Goal: Information Seeking & Learning: Learn about a topic

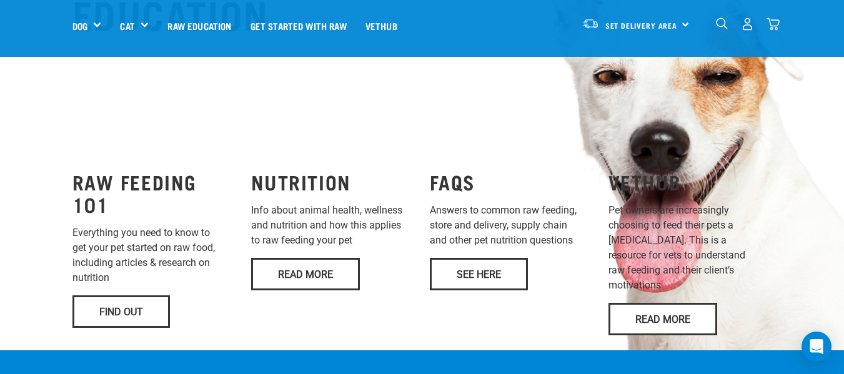
scroll to position [948, 0]
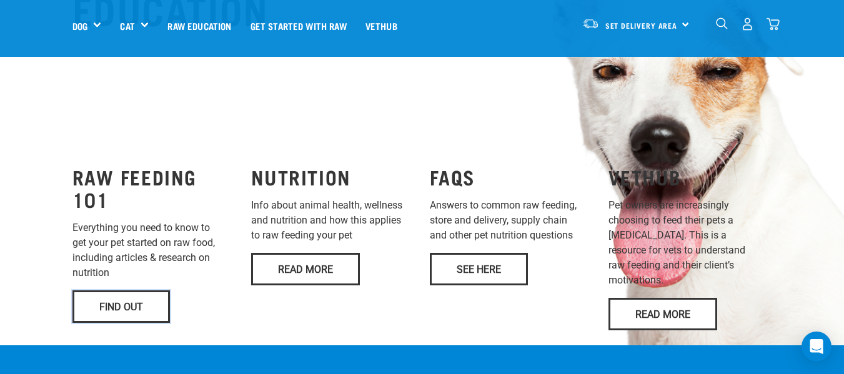
click at [140, 291] on link "Find Out" at bounding box center [120, 307] width 97 height 32
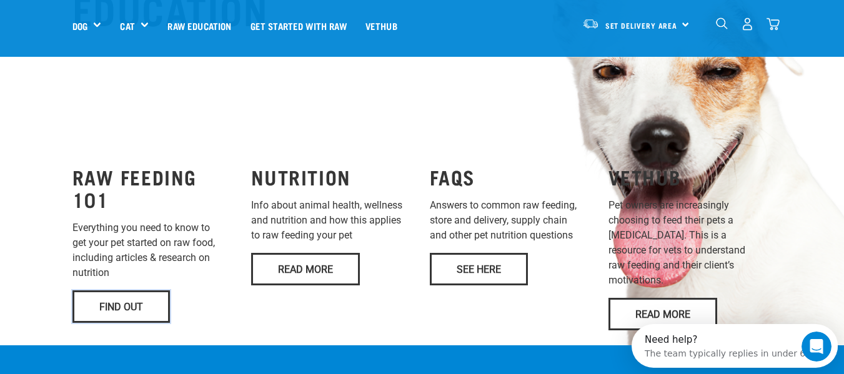
scroll to position [0, 0]
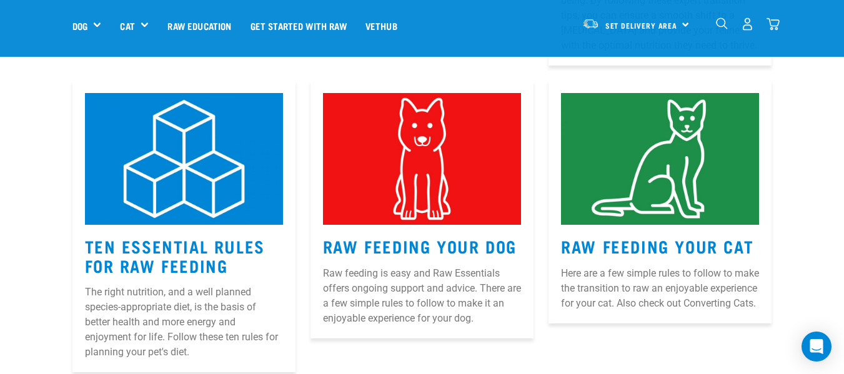
scroll to position [560, 0]
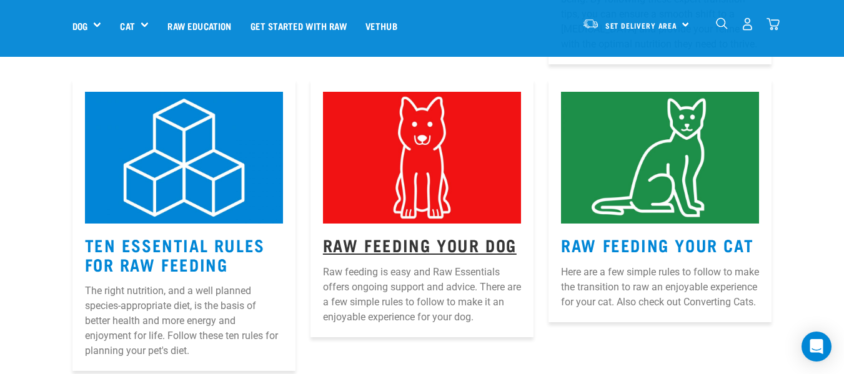
click at [344, 240] on link "Raw Feeding Your Dog" at bounding box center [420, 244] width 194 height 9
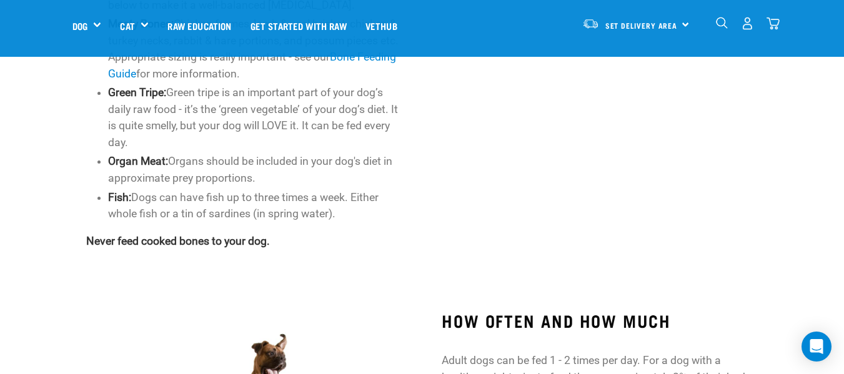
scroll to position [773, 0]
